Goal: Check status: Check status

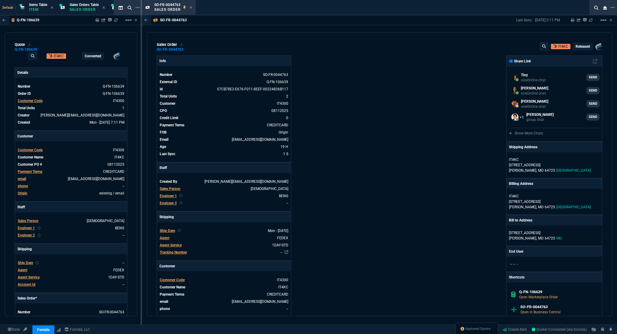
select select "12: [PERSON_NAME]"
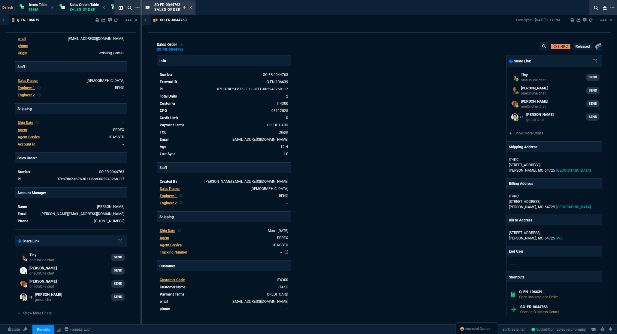
click at [191, 8] on icon at bounding box center [190, 7] width 2 height 2
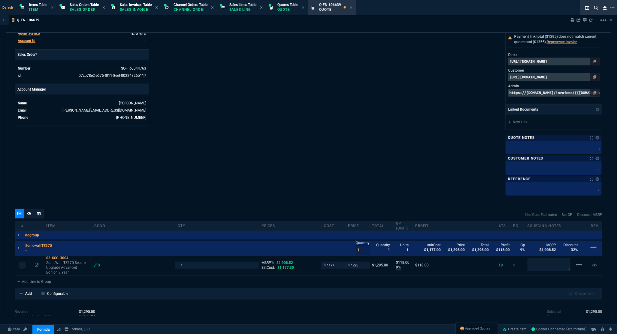
scroll to position [98, 0]
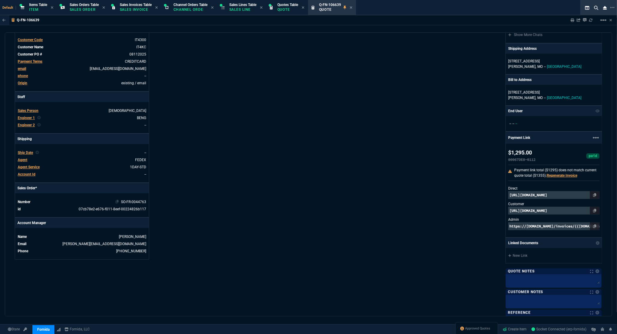
click at [140, 200] on td "SO-FR-0044763" at bounding box center [90, 202] width 114 height 6
click at [124, 200] on td "SO-FR-0044763" at bounding box center [90, 202] width 114 height 6
click at [138, 202] on link "SO-FR-0044763" at bounding box center [133, 202] width 25 height 4
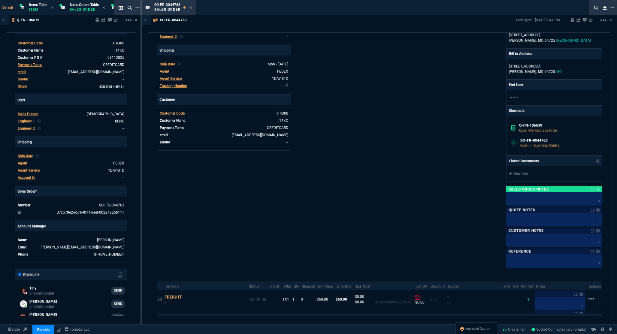
scroll to position [200, 0]
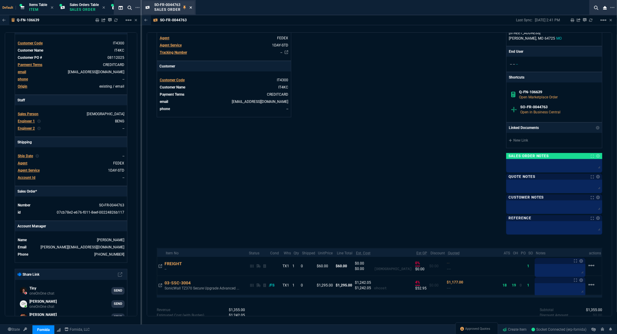
click at [192, 8] on icon at bounding box center [190, 8] width 3 height 4
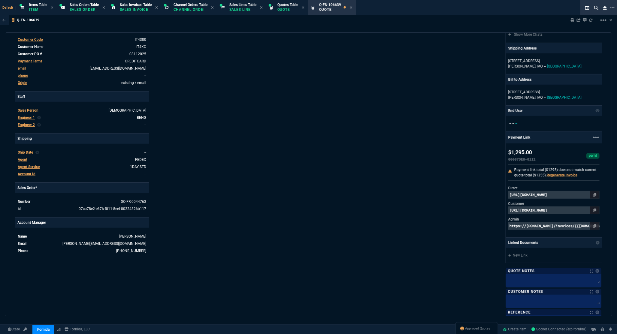
scroll to position [98, 0]
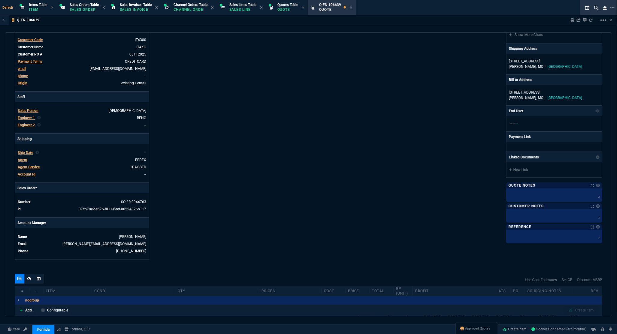
click at [473, 318] on div "Q-FN-106639 Sharing Q-FN-106639 Link Dev Link Share on Teams linear_scale quote…" at bounding box center [308, 180] width 617 height 330
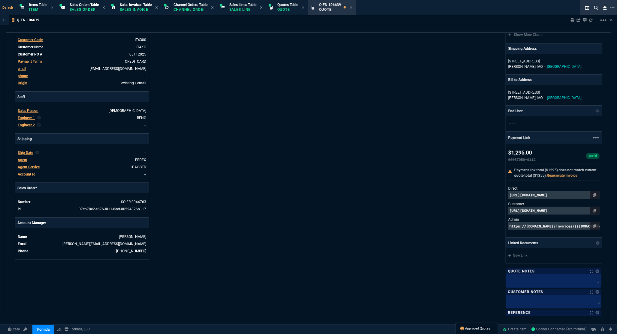
click at [472, 330] on span "Approved Quotes" at bounding box center [477, 329] width 25 height 5
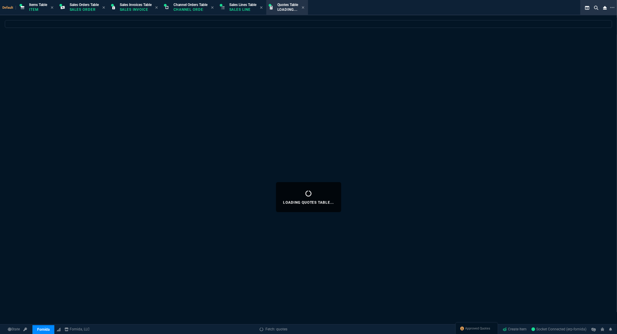
select select
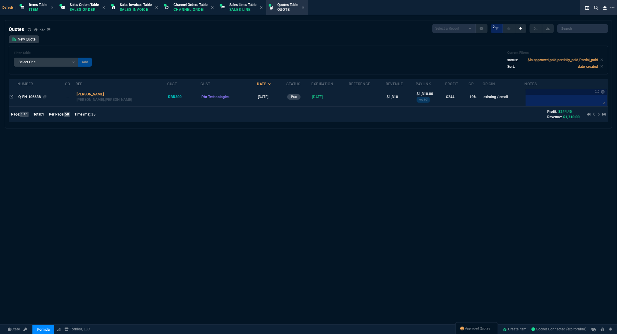
click at [24, 95] on div "Q-FN-106638" at bounding box center [41, 96] width 46 height 5
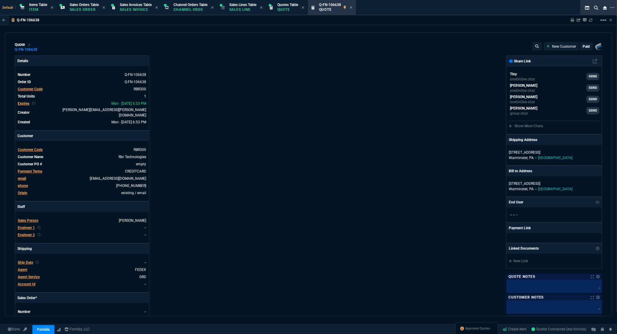
type input "23"
type input "300"
type input "1908.52"
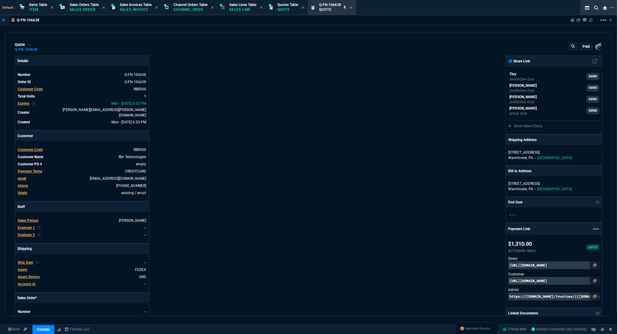
type input "31"
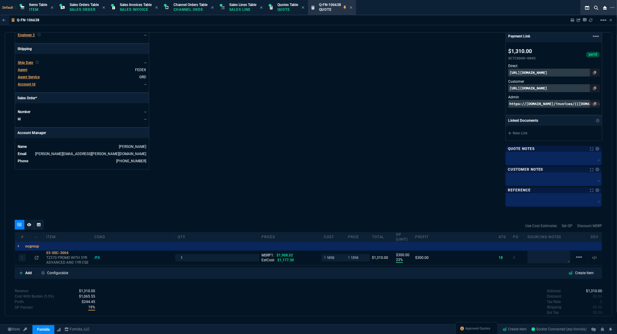
scroll to position [241, 0]
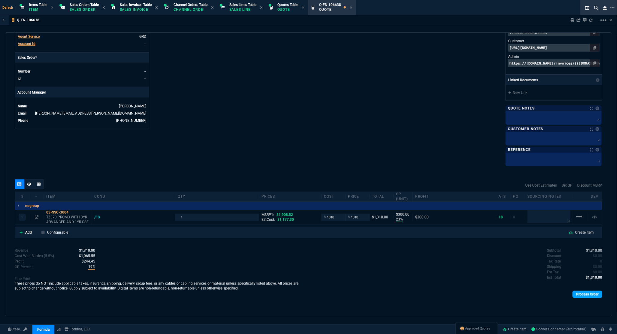
click at [586, 295] on link "Process Order" at bounding box center [587, 294] width 30 height 7
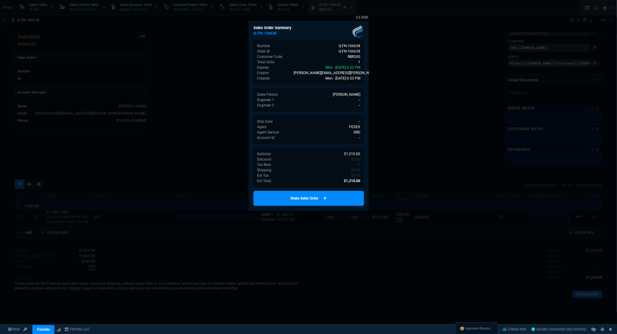
click at [319, 193] on link "Make Sales Order" at bounding box center [308, 198] width 110 height 15
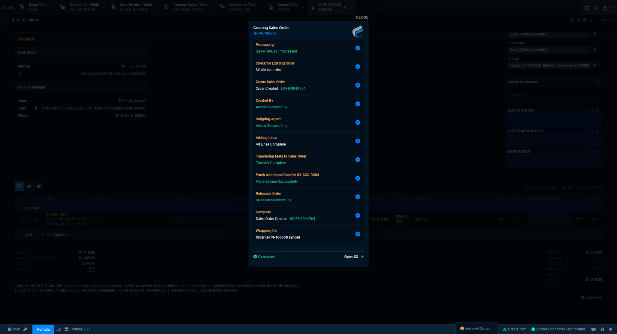
type input "23"
type input "300"
type input "31"
click at [350, 257] on link "Open SO" at bounding box center [353, 256] width 22 height 5
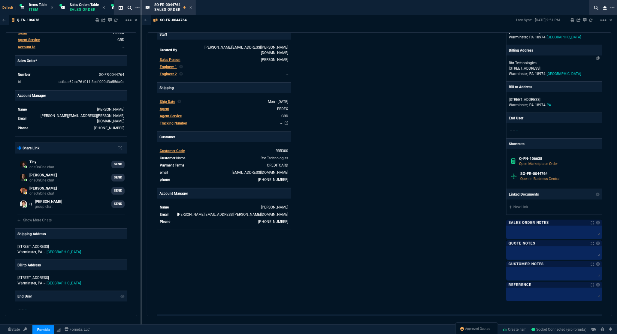
scroll to position [167, 0]
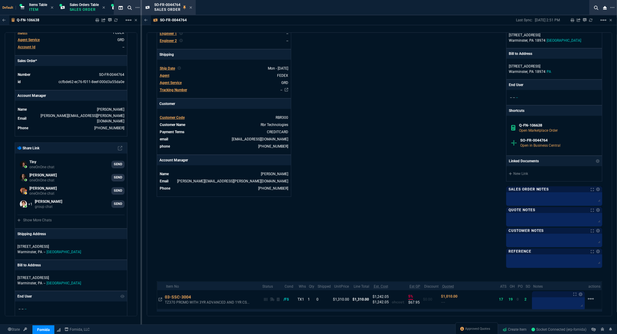
click at [594, 189] on link at bounding box center [597, 190] width 6 height 4
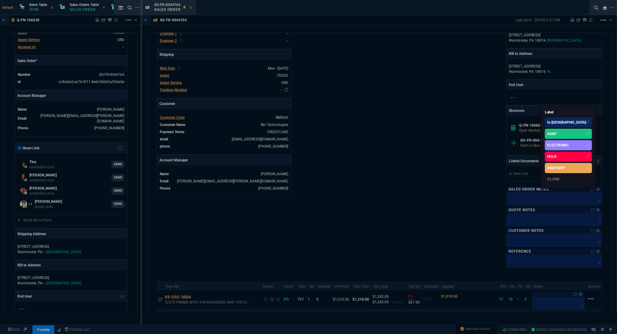
click at [557, 131] on div "ASAP" at bounding box center [551, 133] width 9 height 5
click at [408, 64] on div at bounding box center [308, 167] width 617 height 334
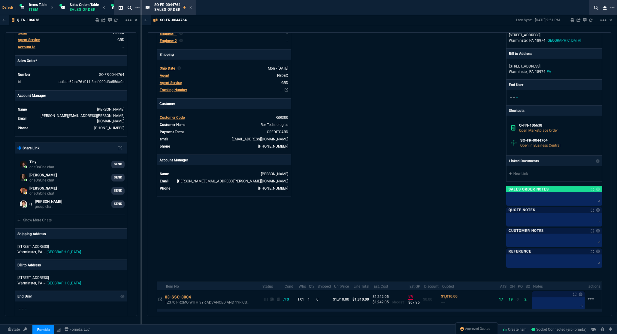
click at [191, 7] on icon at bounding box center [190, 8] width 3 height 4
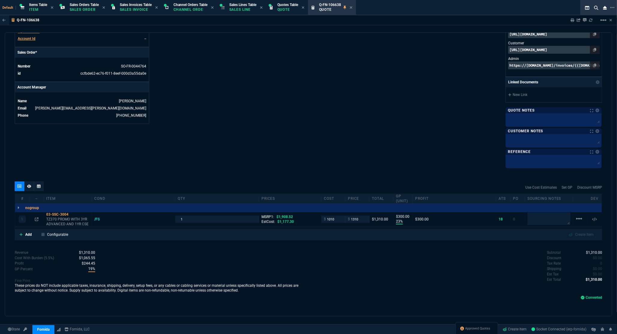
scroll to position [233, 0]
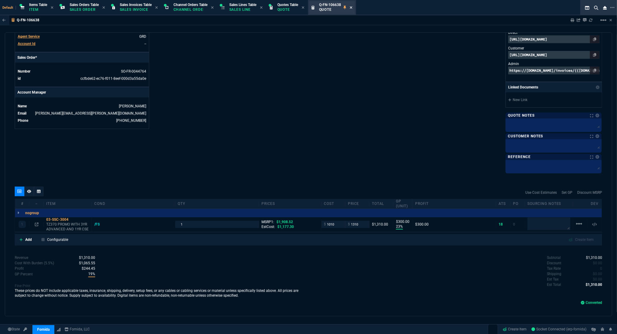
click at [352, 8] on icon at bounding box center [351, 8] width 3 height 4
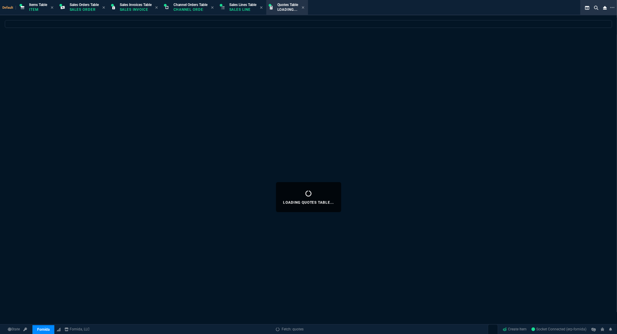
select select
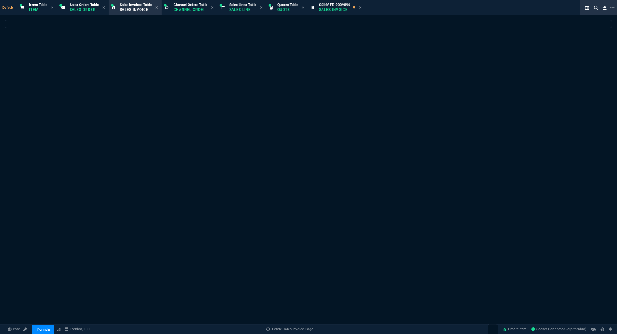
select select
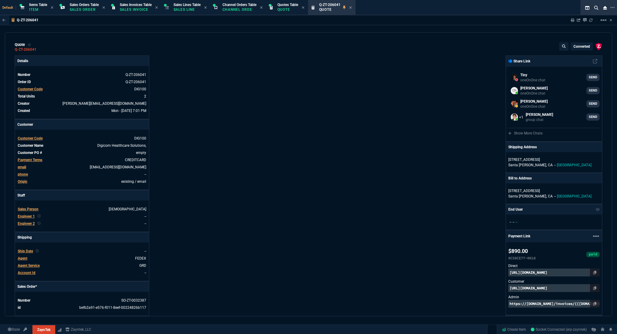
select select "12: [PERSON_NAME]"
click at [352, 7] on icon at bounding box center [350, 7] width 2 height 2
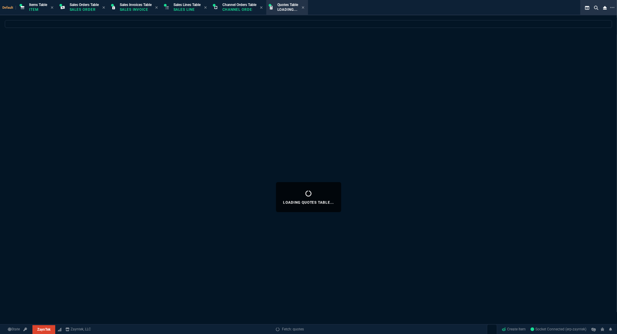
select select
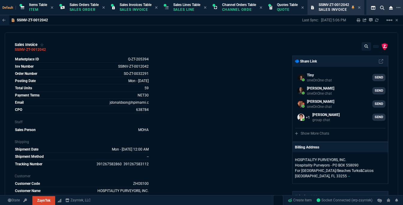
select select
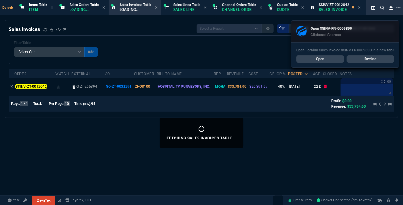
click at [324, 59] on link "Open" at bounding box center [321, 58] width 48 height 7
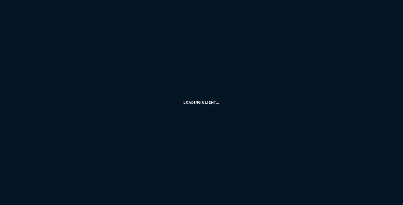
select select "12: [PERSON_NAME]"
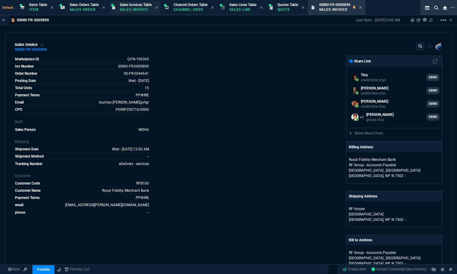
click at [139, 7] on span "Sales Invoices Table" at bounding box center [136, 5] width 32 height 4
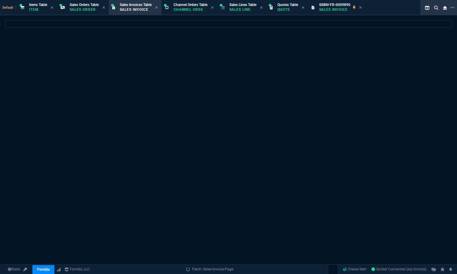
select select
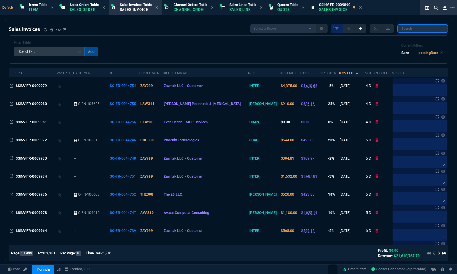
click at [416, 29] on input "search" at bounding box center [422, 28] width 51 height 8
click at [412, 28] on input "search" at bounding box center [422, 28] width 51 height 8
paste input "SSINV-FR-0009690"
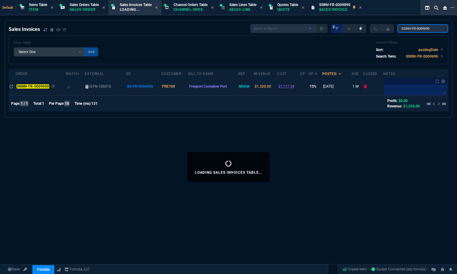
type input "SSINV-FR-0009690"
click at [31, 85] on mark "SSINV-FR-0009690" at bounding box center [33, 86] width 32 height 4
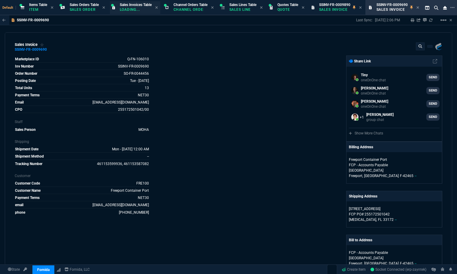
click at [149, 11] on p "Loading..." at bounding box center [135, 9] width 30 height 5
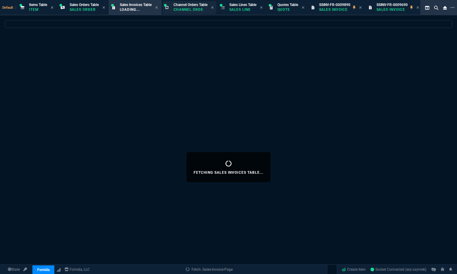
click at [130, 10] on p "Loading..." at bounding box center [135, 9] width 30 height 5
select select
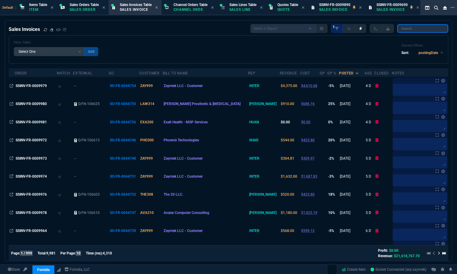
click at [413, 32] on input "search" at bounding box center [422, 28] width 51 height 8
click at [413, 27] on input "search" at bounding box center [422, 28] width 51 height 8
paste input "SSINV-FR-0009711"
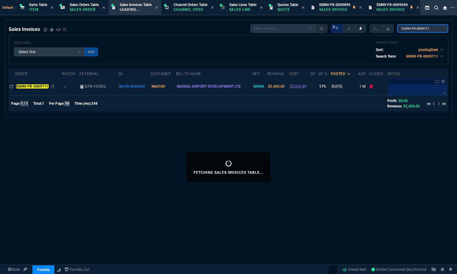
type input "SSINV-FR-0009711"
click at [34, 85] on mark "SSINV-FR-0009711" at bounding box center [32, 86] width 32 height 4
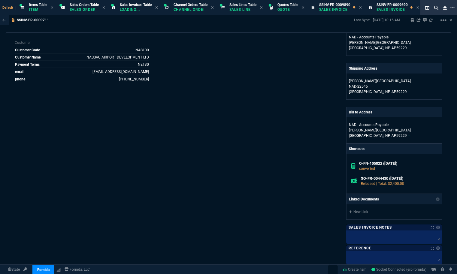
scroll to position [223, 0]
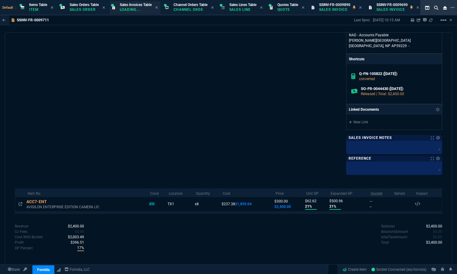
click at [133, 12] on div "Sales Invoices Table Loading..." at bounding box center [136, 7] width 32 height 11
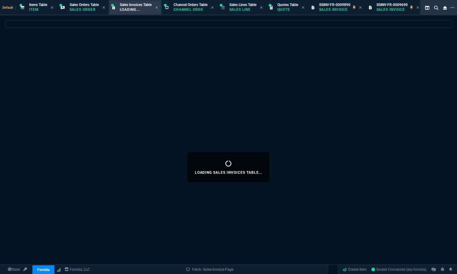
click at [136, 10] on p "Loading..." at bounding box center [135, 9] width 30 height 5
click at [143, 11] on p "Loading..." at bounding box center [135, 9] width 30 height 5
click at [362, 8] on icon at bounding box center [360, 8] width 3 height 4
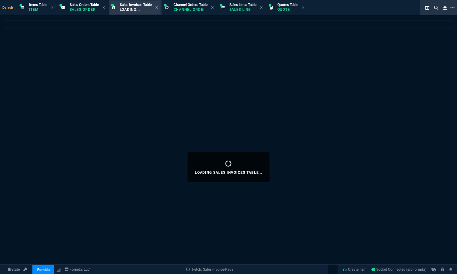
click at [125, 8] on p "Loading..." at bounding box center [135, 9] width 30 height 5
select select "12: [PERSON_NAME]"
select select
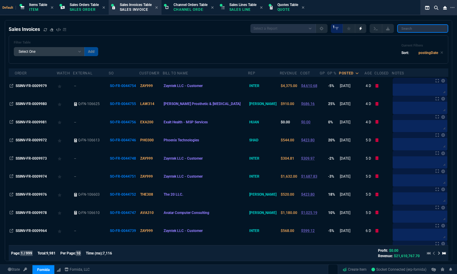
click at [416, 26] on input "search" at bounding box center [422, 28] width 51 height 8
paste input "SSINV-FR-0009790"
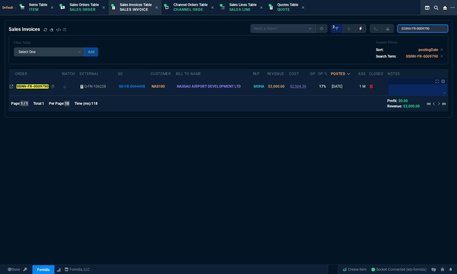
type input "SSINV-FR-0009790"
click at [31, 89] on div "SSINV-FR-0009790" at bounding box center [38, 86] width 45 height 5
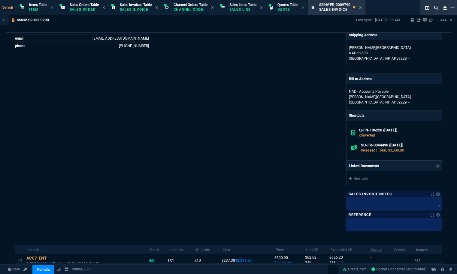
scroll to position [223, 0]
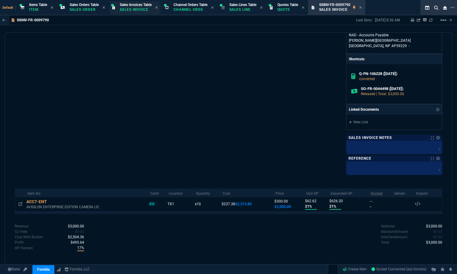
click at [143, 8] on p "Sales Invoice" at bounding box center [135, 9] width 30 height 5
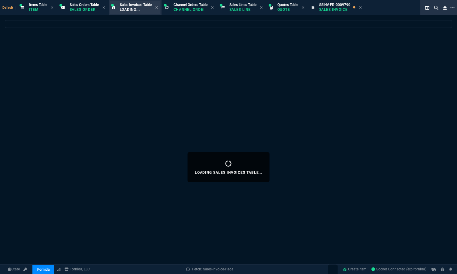
select select
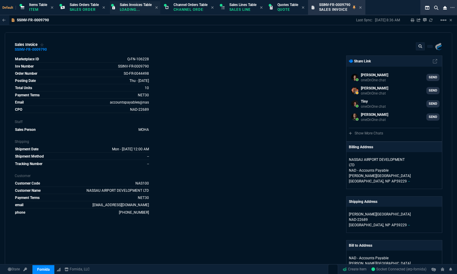
click at [140, 11] on p "Loading..." at bounding box center [135, 9] width 30 height 5
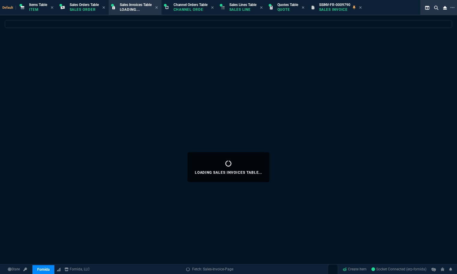
select select
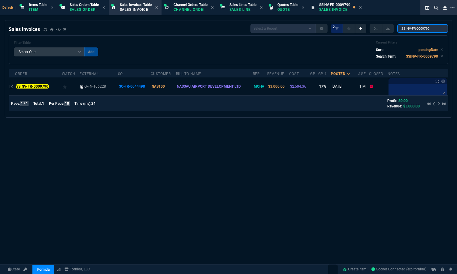
click at [426, 29] on input "SSINV-FR-0009790" at bounding box center [422, 28] width 51 height 8
paste input "801"
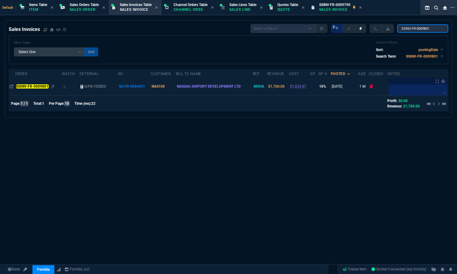
type input "SSINV-FR-0009801"
click at [26, 86] on mark "SSINV-FR-0009801" at bounding box center [32, 86] width 32 height 4
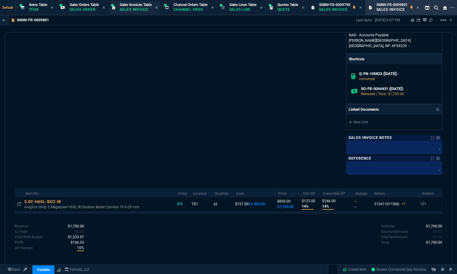
click at [146, 11] on p "Sales Invoice" at bounding box center [135, 9] width 30 height 5
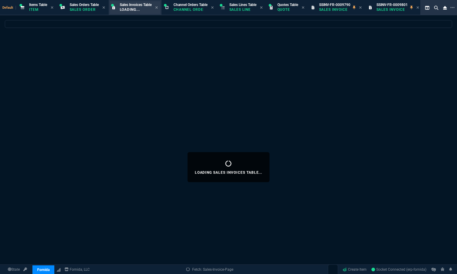
select select
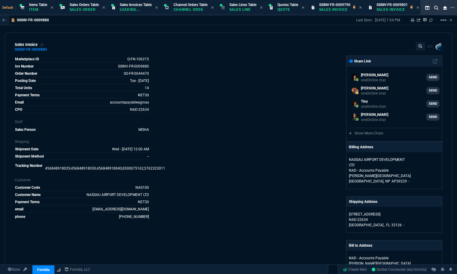
select select "12: [PERSON_NAME]"
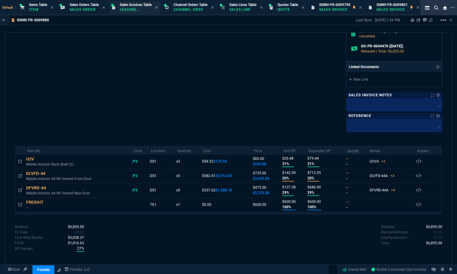
click at [145, 12] on div "Sales Invoices Table Loading..." at bounding box center [136, 7] width 32 height 11
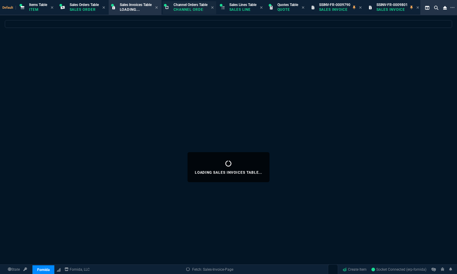
select select
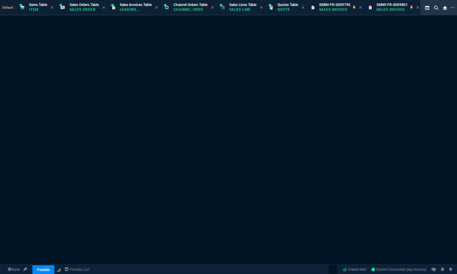
click at [413, 26] on div "Sales Invoice not Found. SSINV-FR-0009880 It may have been deleted." at bounding box center [228, 159] width 457 height 289
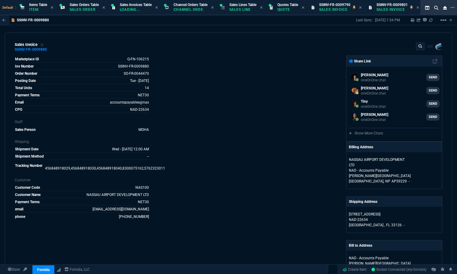
click at [236, 223] on div "Fornida, LLC 2609 Technology Dr Suite 300 Plano, TX 75074 Share Link Steven Hua…" at bounding box center [335, 226] width 214 height 341
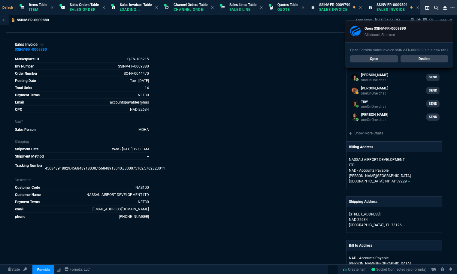
click at [385, 62] on link "Open" at bounding box center [374, 58] width 48 height 7
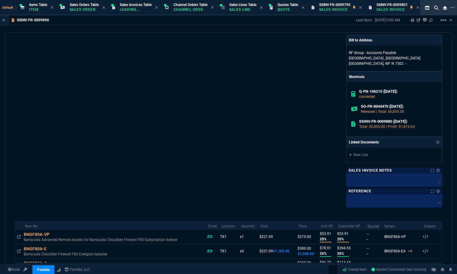
scroll to position [289, 0]
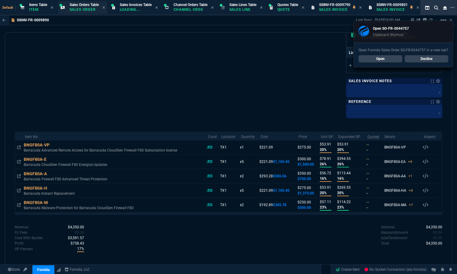
click at [85, 6] on span "Sales Orders Table" at bounding box center [84, 5] width 29 height 4
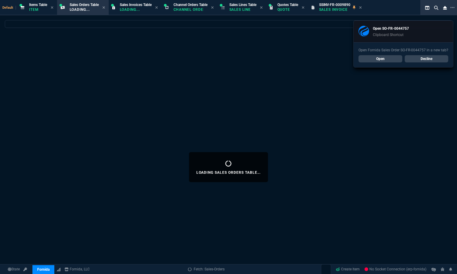
select select
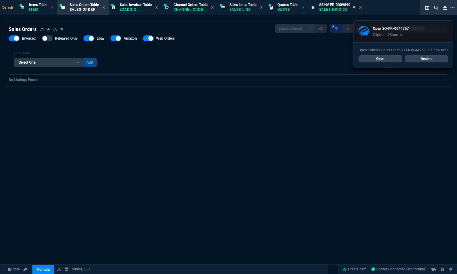
click at [426, 59] on link "Decline" at bounding box center [427, 58] width 44 height 7
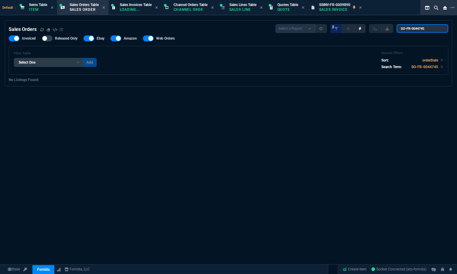
click at [433, 29] on input "SO-FR-0044745" at bounding box center [423, 28] width 52 height 8
click at [438, 28] on input "SO-FR-0044745" at bounding box center [423, 28] width 52 height 8
click at [11, 38] on div at bounding box center [14, 38] width 11 height 6
click at [9, 38] on input "Invoiced" at bounding box center [8, 38] width 0 height 0
checkbox input "false"
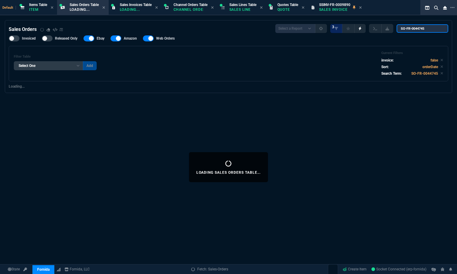
click at [439, 29] on input "SO-FR-0044745" at bounding box center [423, 28] width 52 height 8
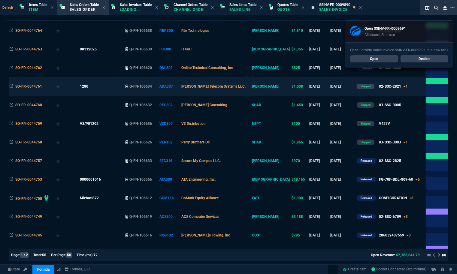
scroll to position [0, 0]
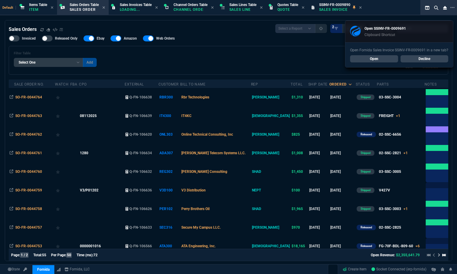
click at [358, 61] on link "Open" at bounding box center [374, 58] width 48 height 7
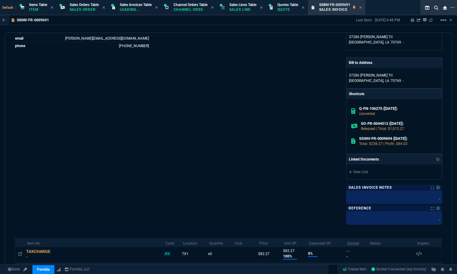
scroll to position [259, 0]
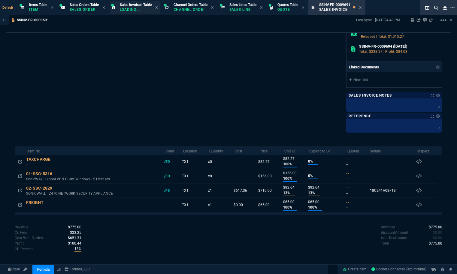
click at [136, 10] on p "Loading..." at bounding box center [135, 9] width 30 height 5
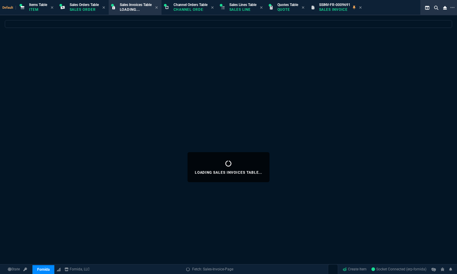
select select
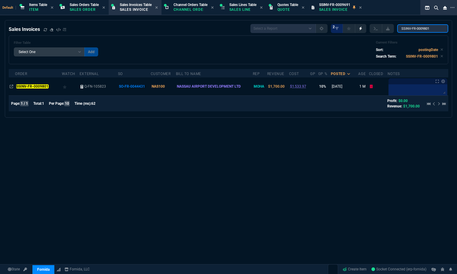
click at [409, 27] on input "SSINV-FR-0009801" at bounding box center [422, 28] width 51 height 8
paste input "692"
type input "SSINV-FR-0009692"
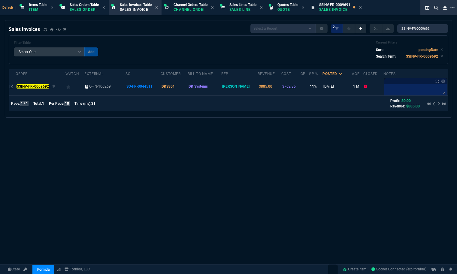
click at [36, 89] on td "SSINV-FR-0009692" at bounding box center [41, 86] width 50 height 18
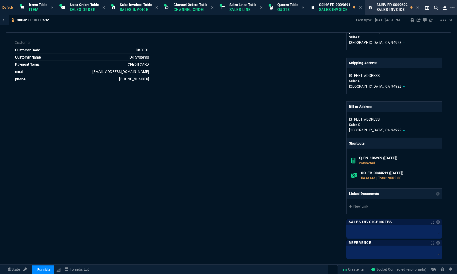
scroll to position [217, 0]
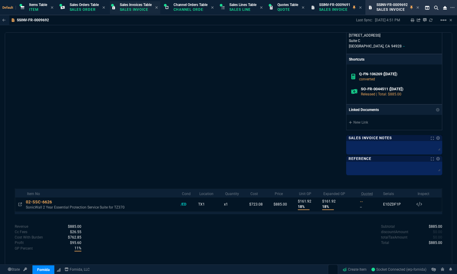
click at [142, 12] on div "Sales Invoices Table Sales Invoice" at bounding box center [136, 7] width 32 height 11
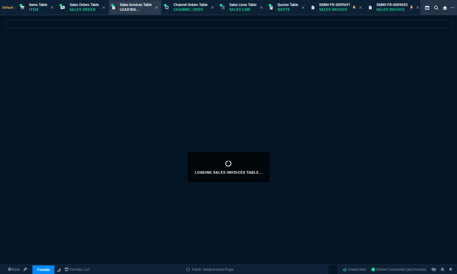
select select
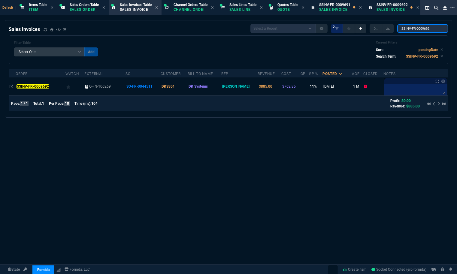
click at [418, 33] on input "SSINV-FR-0009692" at bounding box center [422, 28] width 51 height 8
paste input "4"
type input "SSINV-FR-0009694"
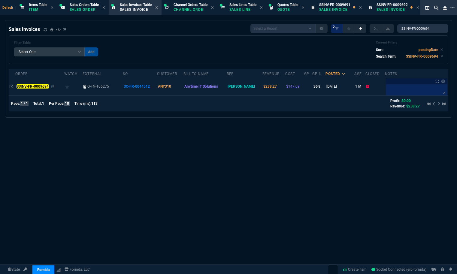
click at [50, 84] on div "SSINV-FR-0009694" at bounding box center [40, 86] width 47 height 5
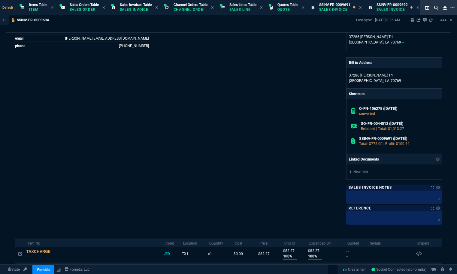
scroll to position [259, 0]
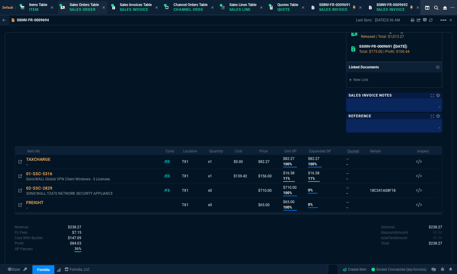
click at [95, 6] on span "Sales Orders Table" at bounding box center [84, 5] width 29 height 4
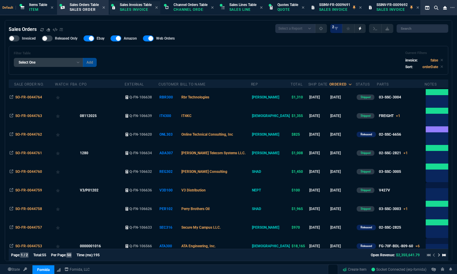
click at [132, 9] on p "Sales Invoice" at bounding box center [135, 9] width 30 height 5
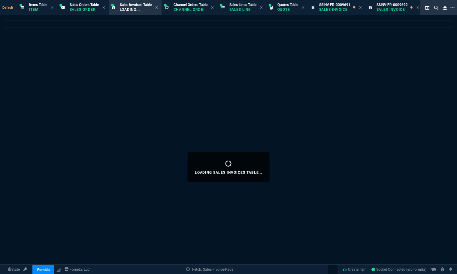
select select
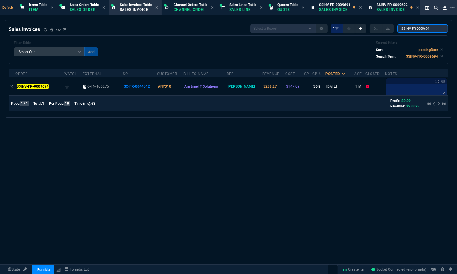
click at [415, 31] on input "SSINV-FR-0009694" at bounding box center [422, 28] width 51 height 8
click at [417, 26] on input "SSINV-FR-0009694" at bounding box center [422, 28] width 51 height 8
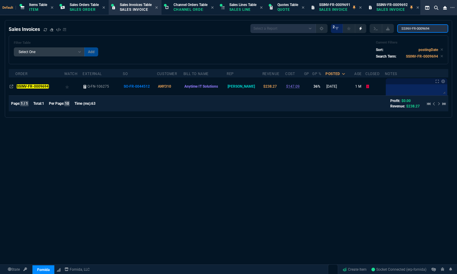
click at [417, 26] on input "SSINV-FR-0009694" at bounding box center [422, 28] width 51 height 8
paste input "701"
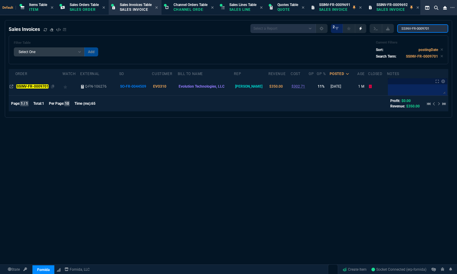
type input "SSINV-FR-0009701"
click at [46, 85] on mark "SSINV-FR-0009701" at bounding box center [32, 86] width 32 height 4
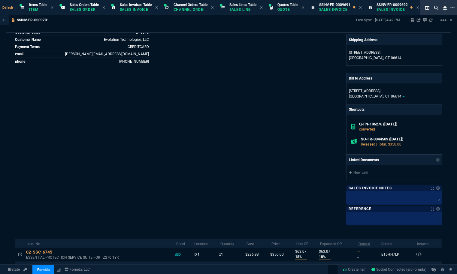
scroll to position [201, 0]
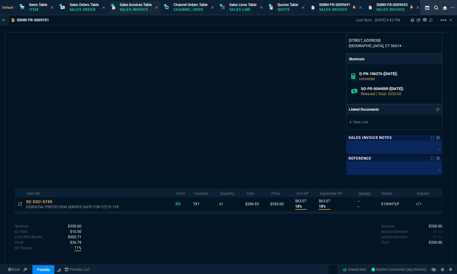
click at [140, 8] on p "Sales Invoice" at bounding box center [135, 9] width 30 height 5
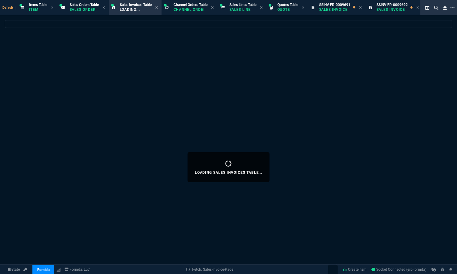
select select
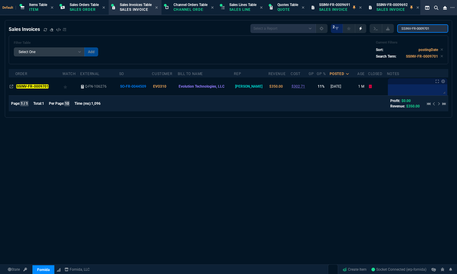
click at [407, 30] on input "SSINV-FR-0009701" at bounding box center [422, 28] width 51 height 8
paste input "2"
type input "SSINV-FR-0009702"
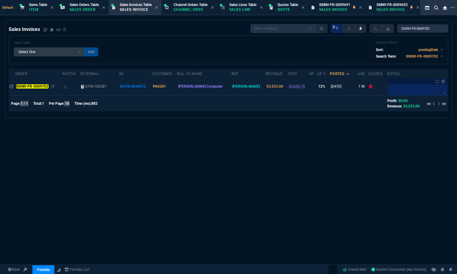
click at [32, 90] on td "SSINV-FR-0009702" at bounding box center [38, 86] width 47 height 18
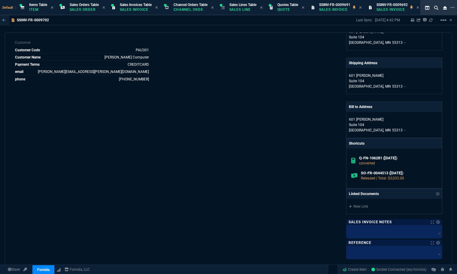
scroll to position [217, 0]
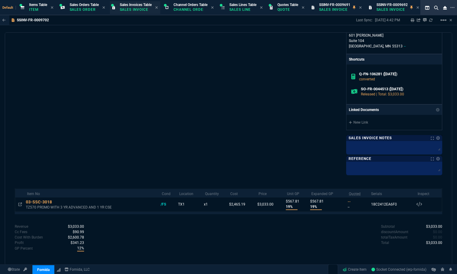
click at [145, 12] on div "Sales Invoices Table Sales Invoice" at bounding box center [136, 7] width 32 height 11
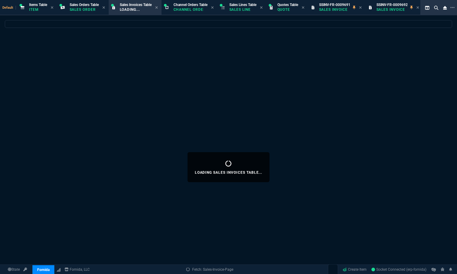
select select
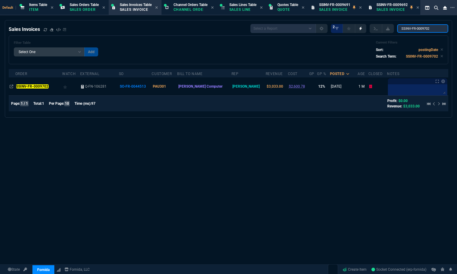
click at [430, 28] on input "SSINV-FR-0009702" at bounding box center [422, 28] width 51 height 8
paste input "3"
type input "SSINV-FR-0009703"
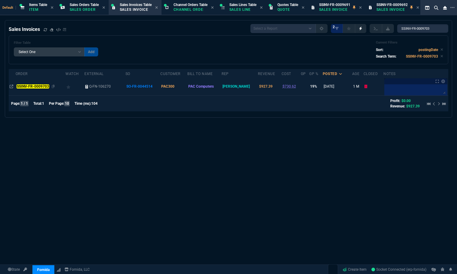
click at [31, 89] on mark "SSINV-FR-0009703" at bounding box center [33, 86] width 32 height 4
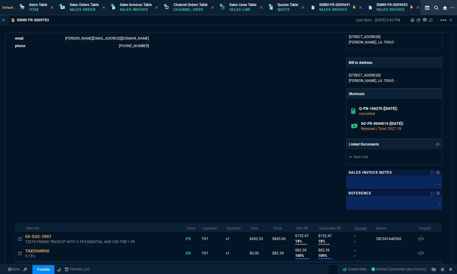
scroll to position [215, 0]
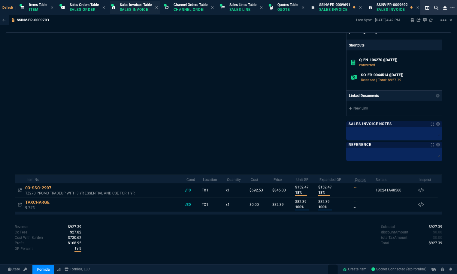
click at [136, 6] on span "Sales Invoices Table" at bounding box center [136, 5] width 32 height 4
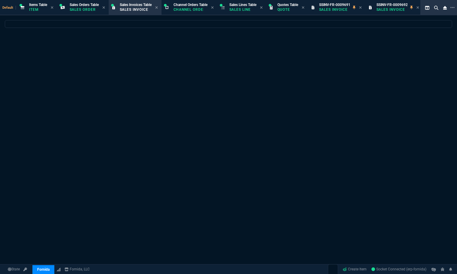
click at [137, 9] on p "Sales Invoice" at bounding box center [135, 9] width 30 height 5
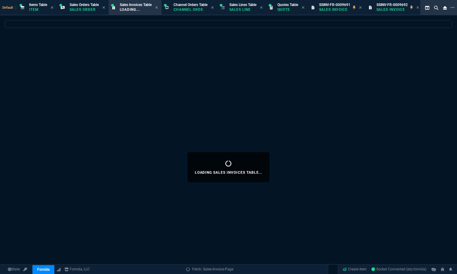
select select
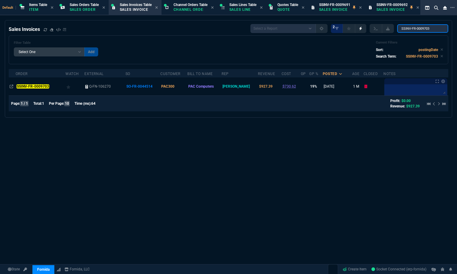
click at [412, 28] on input "SSINV-FR-0009703" at bounding box center [422, 28] width 51 height 8
paste input "9"
type input "SSINV-FR-0009709"
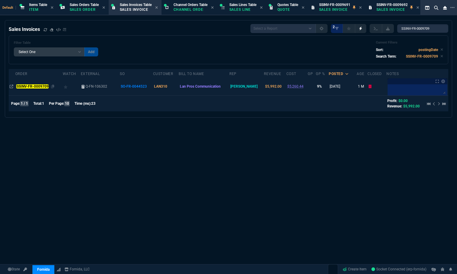
click at [43, 84] on mark "SSINV-FR-0009709" at bounding box center [32, 86] width 32 height 4
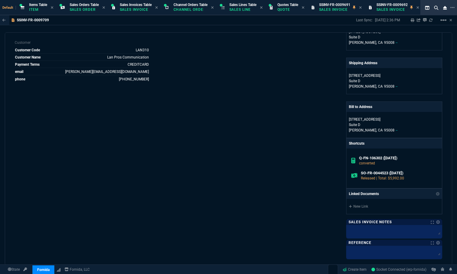
scroll to position [222, 0]
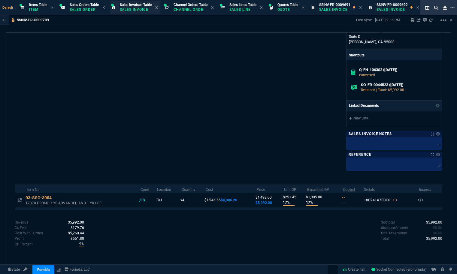
click at [133, 8] on p "Sales Invoice" at bounding box center [135, 9] width 30 height 5
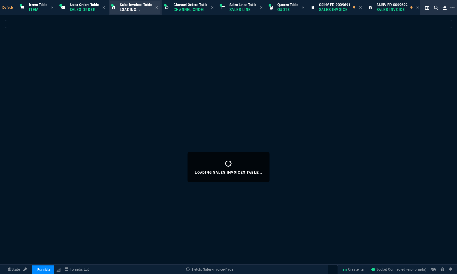
select select
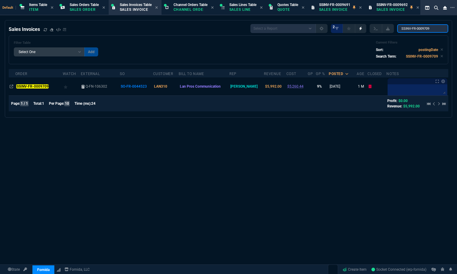
click at [414, 32] on input "SSINV-FR-0009709" at bounding box center [422, 28] width 51 height 8
paste input "10"
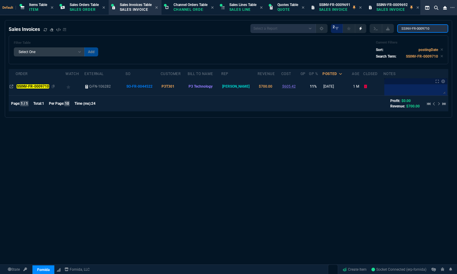
type input "SSINV-FR-0009710"
click at [32, 89] on div "SSINV-FR-0009710" at bounding box center [41, 86] width 48 height 5
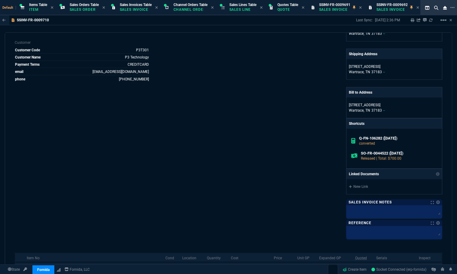
scroll to position [200, 0]
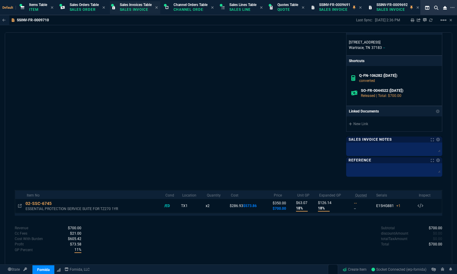
click at [134, 7] on p "Sales Invoice" at bounding box center [135, 9] width 30 height 5
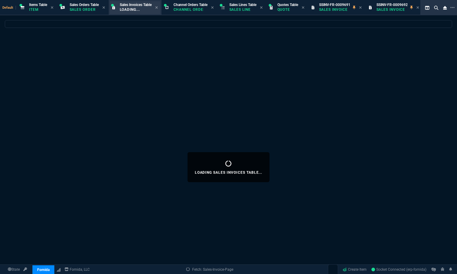
select select
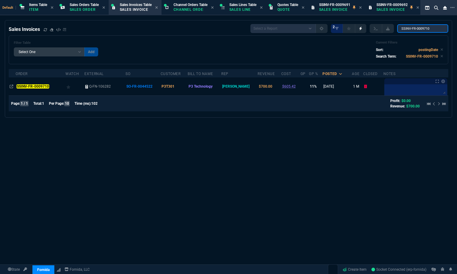
click at [415, 29] on input "SSINV-FR-0009710" at bounding box center [422, 28] width 51 height 8
paste input "8"
type input "SSINV-FR-0009718"
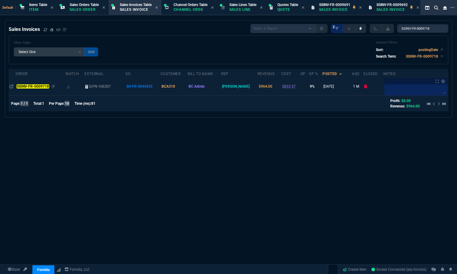
click at [41, 85] on mark "SSINV-FR-0009718" at bounding box center [33, 86] width 32 height 4
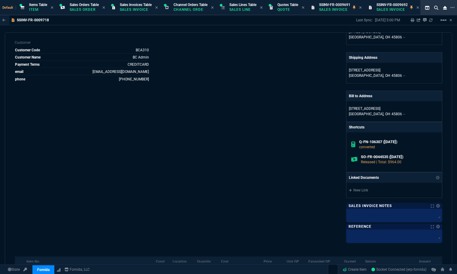
scroll to position [201, 0]
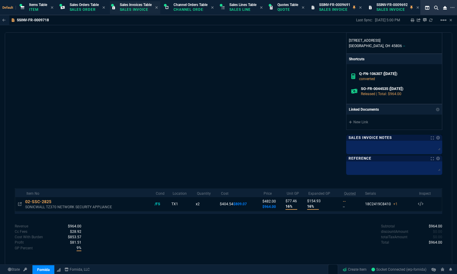
click at [139, 10] on p "Sales Invoice" at bounding box center [135, 9] width 30 height 5
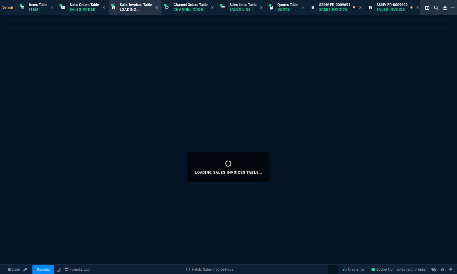
click at [140, 10] on p "Loading..." at bounding box center [135, 9] width 30 height 5
select select
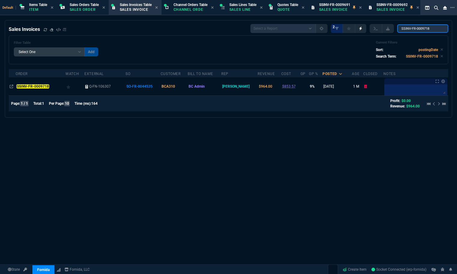
click at [416, 29] on input "SSINV-FR-0009718" at bounding box center [422, 28] width 51 height 8
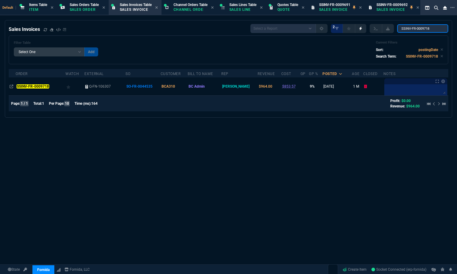
paste input "9"
type input "SSINV-FR-0009719"
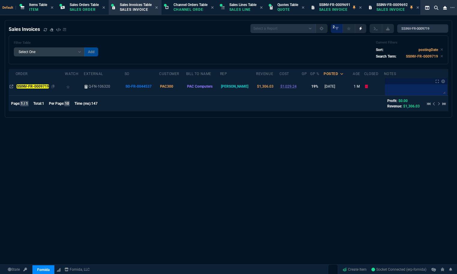
click at [22, 89] on div "SSINV-FR-0009719" at bounding box center [40, 86] width 47 height 5
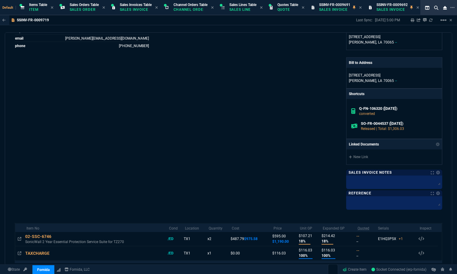
scroll to position [215, 0]
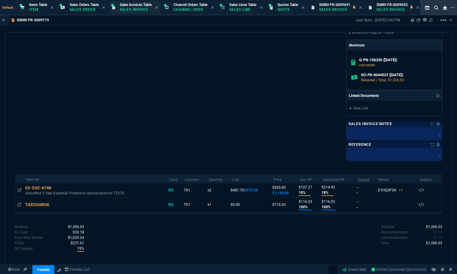
click at [134, 12] on div "Sales Invoices Table Sales Invoice" at bounding box center [136, 7] width 32 height 11
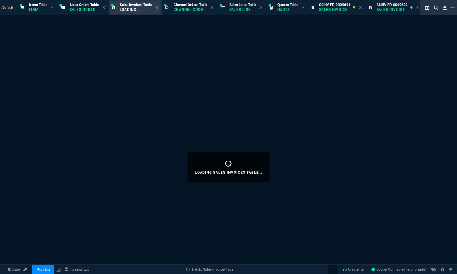
click at [135, 10] on p "Loading..." at bounding box center [135, 9] width 30 height 5
select select
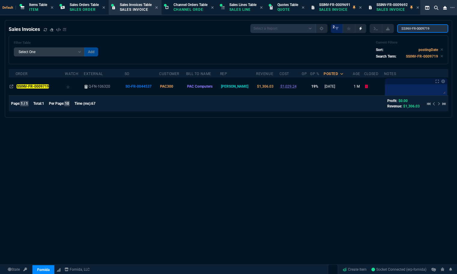
click at [416, 27] on input "SSINV-FR-0009719" at bounding box center [422, 28] width 51 height 8
paste input "20"
type input "SSINV-FR-0009720"
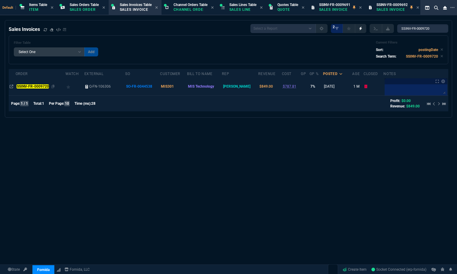
click at [32, 83] on td "SSINV-FR-0009720" at bounding box center [41, 86] width 50 height 18
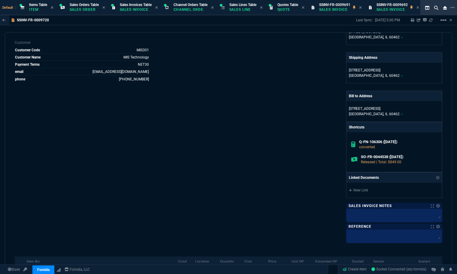
scroll to position [201, 0]
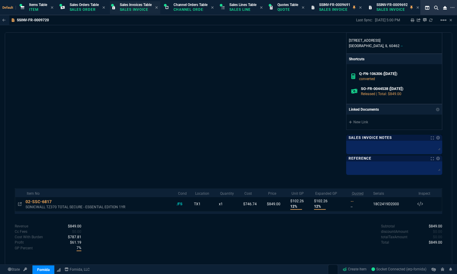
click at [133, 9] on p "Sales Invoice" at bounding box center [135, 9] width 30 height 5
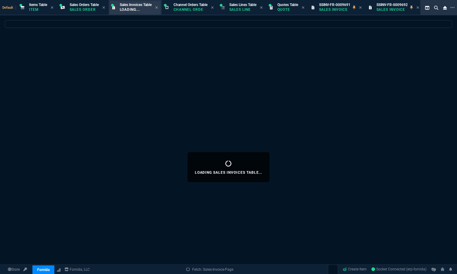
select select
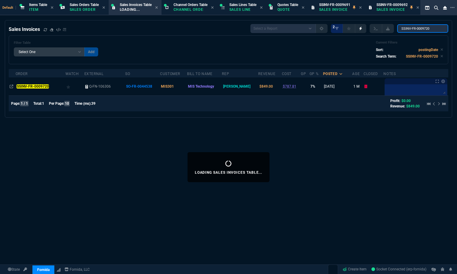
click at [409, 27] on input "SSINV-FR-0009720" at bounding box center [422, 28] width 51 height 8
paste input "5"
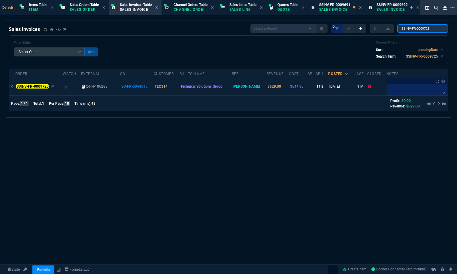
type input "SSINV-FR-0009725"
click at [29, 88] on mark "SSINV-FR-0009725" at bounding box center [32, 86] width 32 height 4
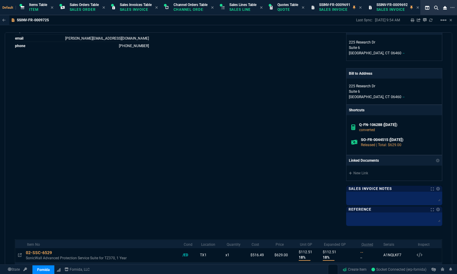
scroll to position [217, 0]
